Goal: Information Seeking & Learning: Find specific fact

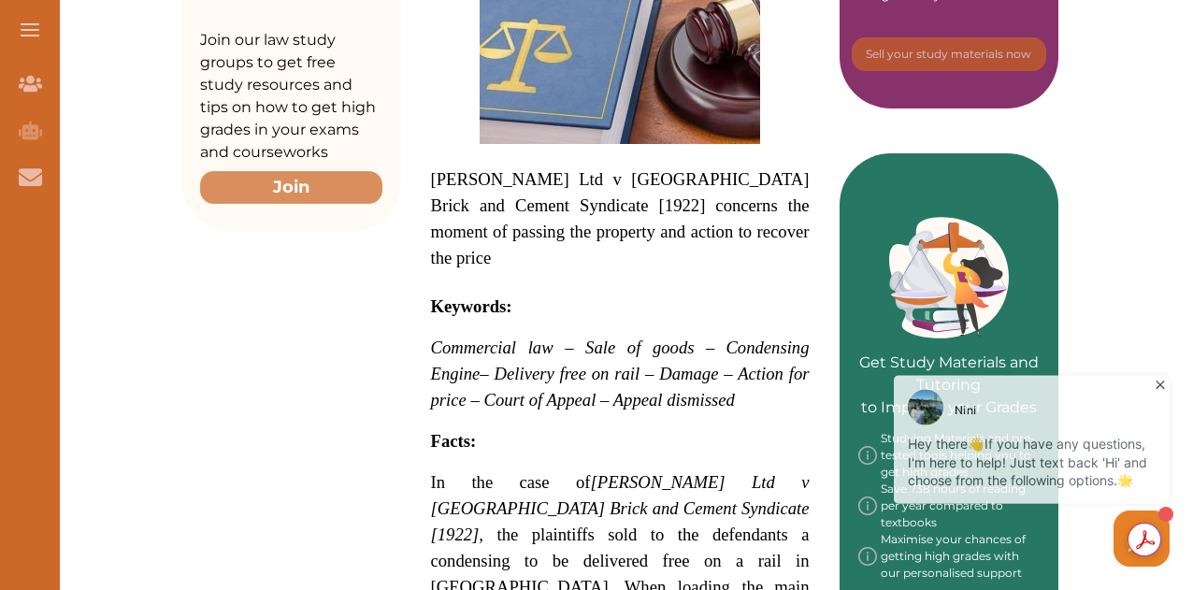
scroll to position [935, 0]
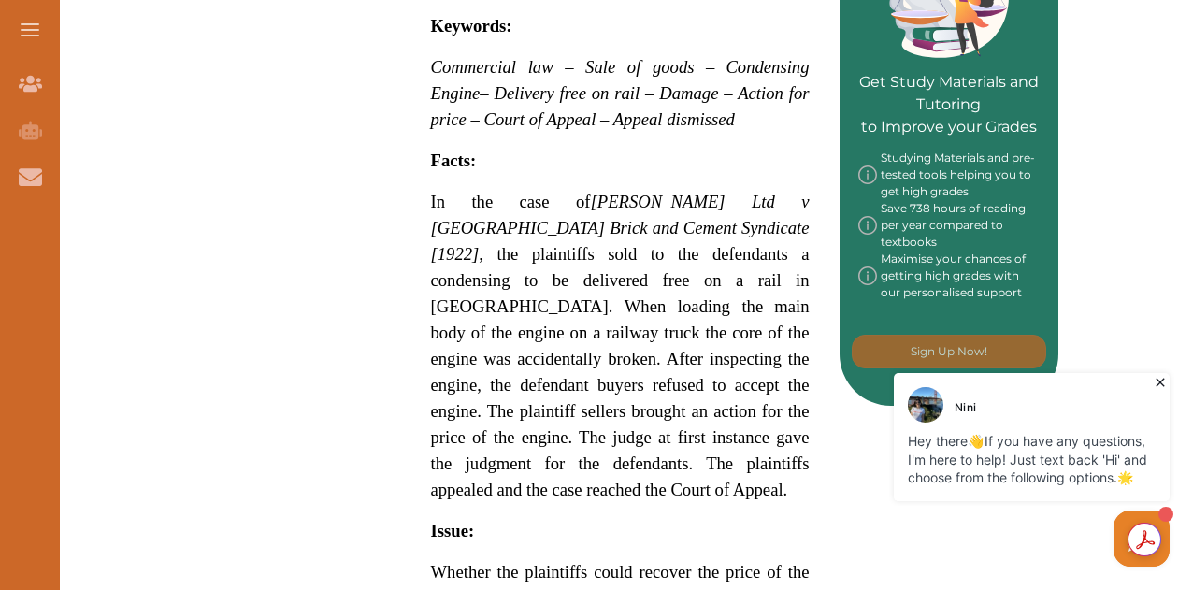
drag, startPoint x: 437, startPoint y: 173, endPoint x: 596, endPoint y: 322, distance: 217.6
click at [596, 322] on p "In the case of [PERSON_NAME] Ltd v [GEOGRAPHIC_DATA] Brick and Cement Syndicate…" at bounding box center [620, 346] width 379 height 314
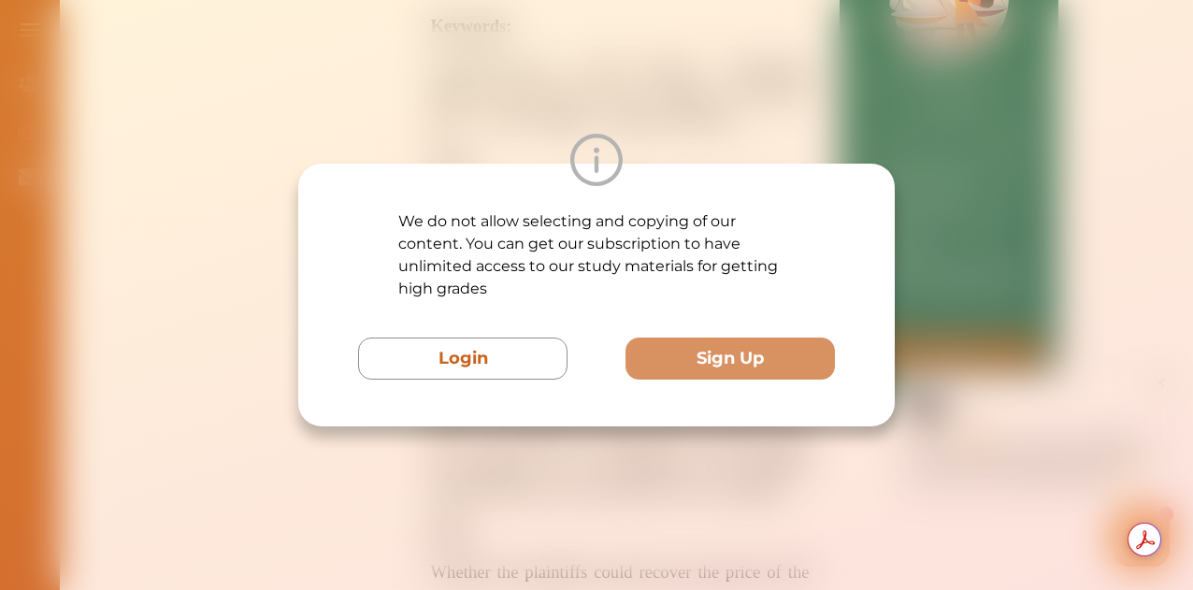
click at [989, 162] on div "We do not allow selecting and copying of our content. You can get our subscript…" at bounding box center [596, 295] width 1193 height 590
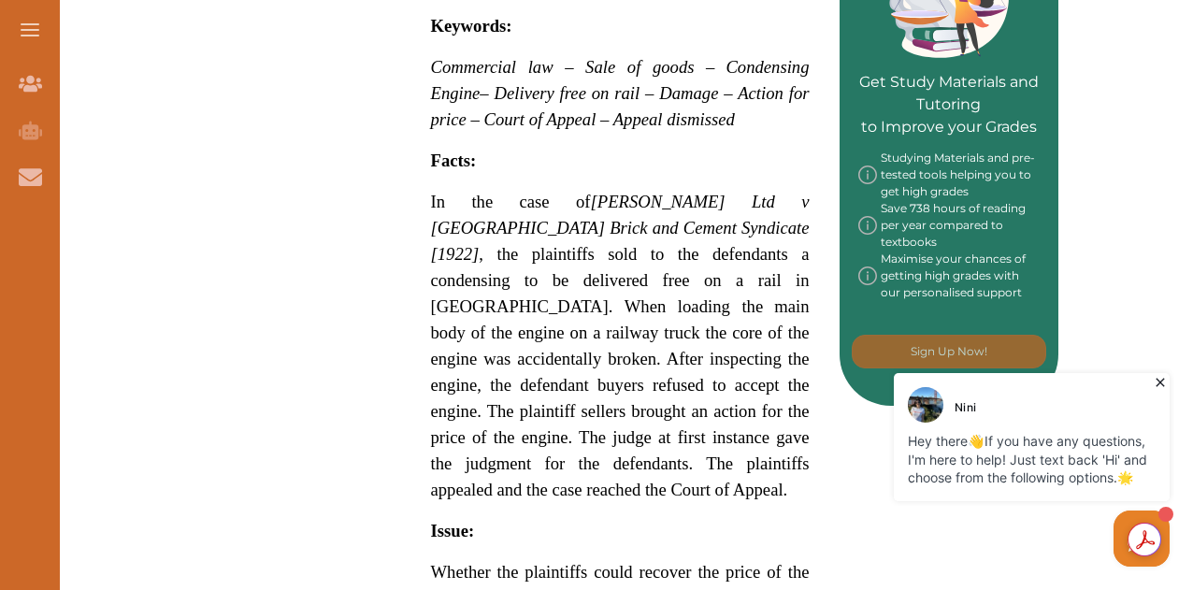
drag, startPoint x: 426, startPoint y: 180, endPoint x: 613, endPoint y: 319, distance: 232.6
click at [613, 319] on div "Underwood Ltd v Burgh Castle Brick and Cement Syndicate [1922] concerns the mom…" at bounding box center [620, 362] width 438 height 1702
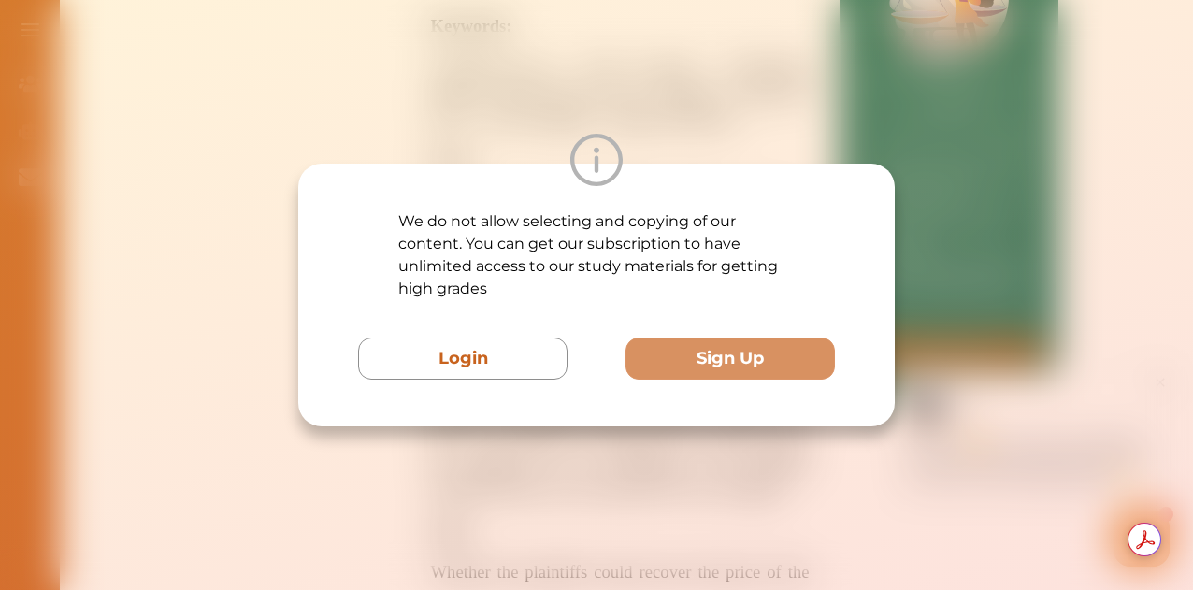
click at [456, 165] on div at bounding box center [596, 160] width 596 height 52
click at [897, 137] on div "We do not allow selecting and copying of our content. You can get our subscript…" at bounding box center [596, 295] width 1193 height 590
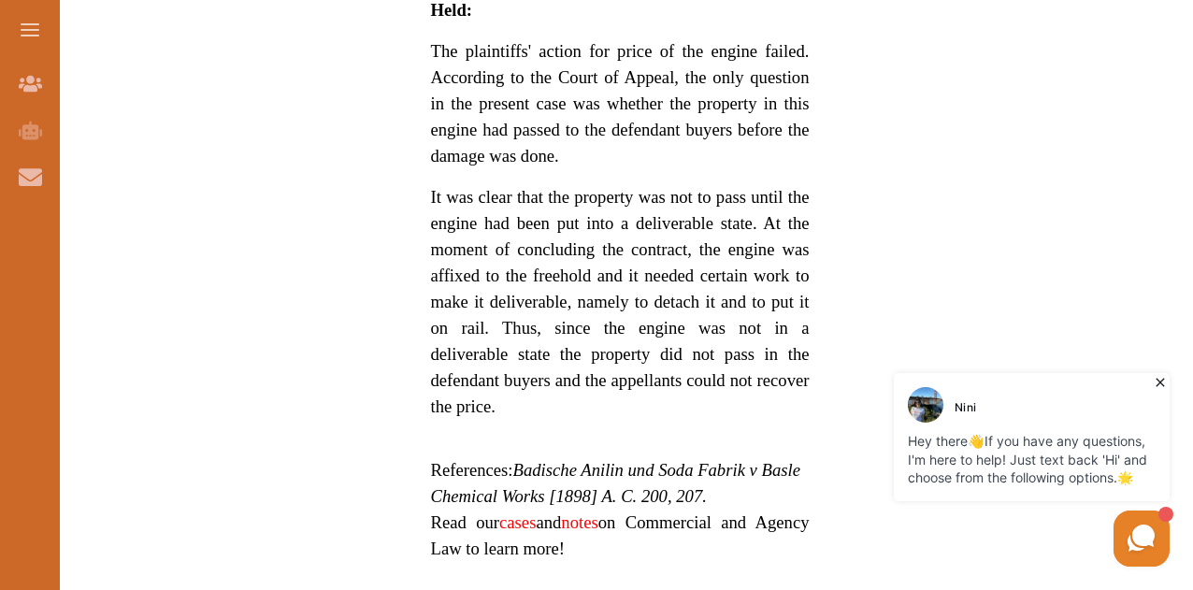
scroll to position [1589, 0]
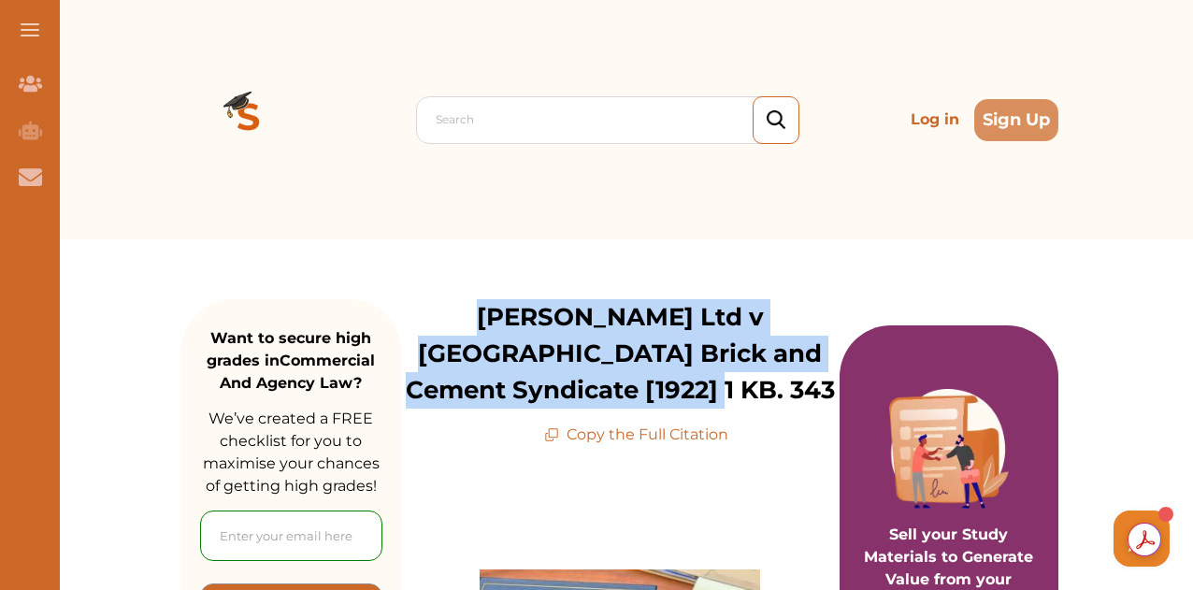
drag, startPoint x: 427, startPoint y: 320, endPoint x: 737, endPoint y: 410, distance: 323.3
click at [737, 410] on div "[PERSON_NAME] Ltd v [GEOGRAPHIC_DATA] Brick and Cement Syndicate [1922] 1 KB. 3…" at bounding box center [620, 372] width 438 height 147
copy p "[PERSON_NAME] Ltd v [GEOGRAPHIC_DATA] Brick and Cement Syndicate [1922] 1 KB. 3…"
